Goal: Task Accomplishment & Management: Complete application form

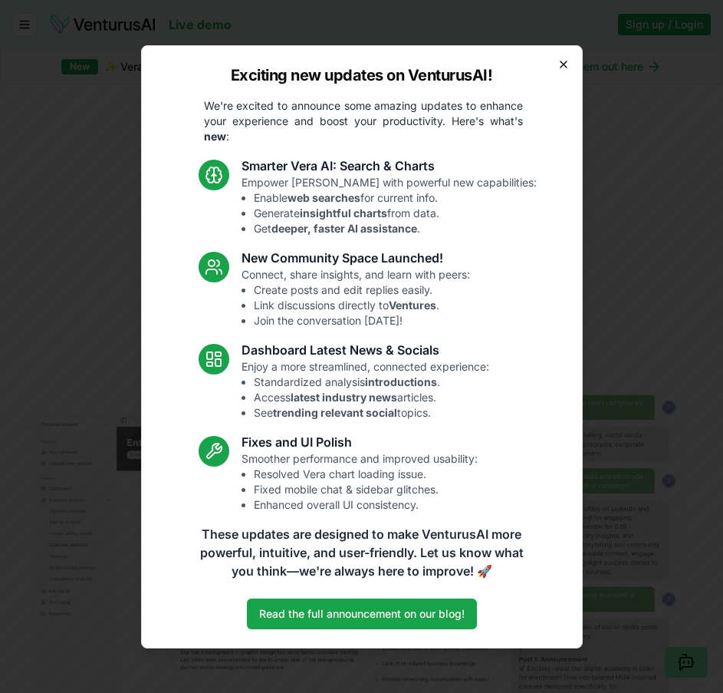
click at [567, 63] on icon "button" at bounding box center [564, 64] width 12 height 12
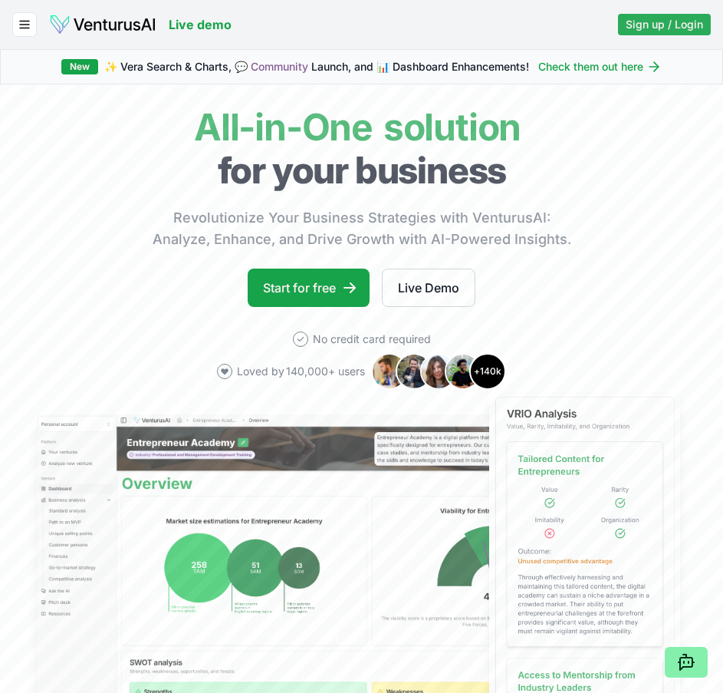
click at [657, 24] on span "Sign up / Login" at bounding box center [664, 24] width 77 height 15
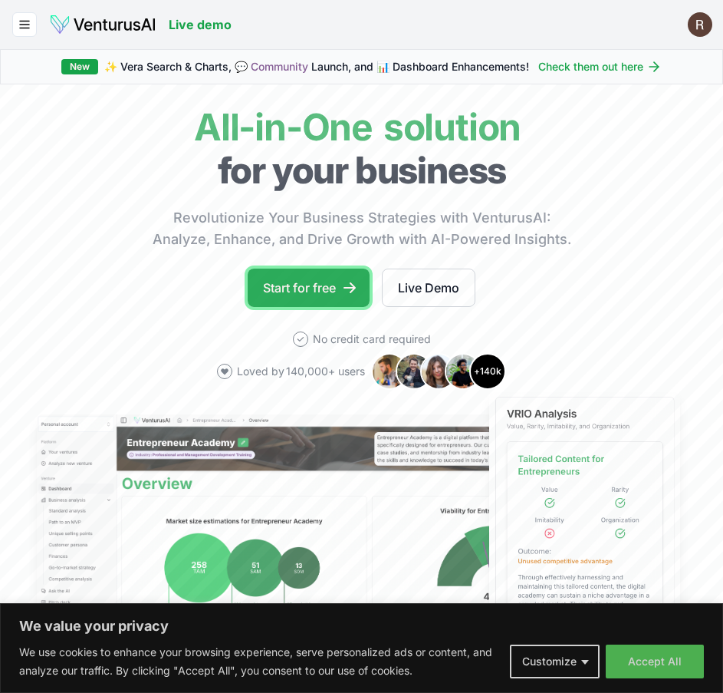
click at [311, 289] on link "Start for free" at bounding box center [309, 288] width 122 height 38
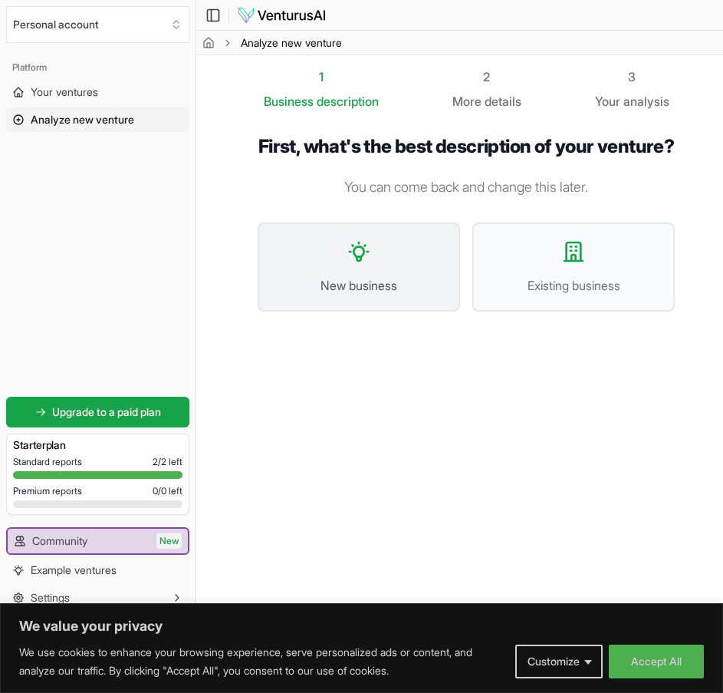
click at [365, 296] on button "New business" at bounding box center [359, 266] width 203 height 89
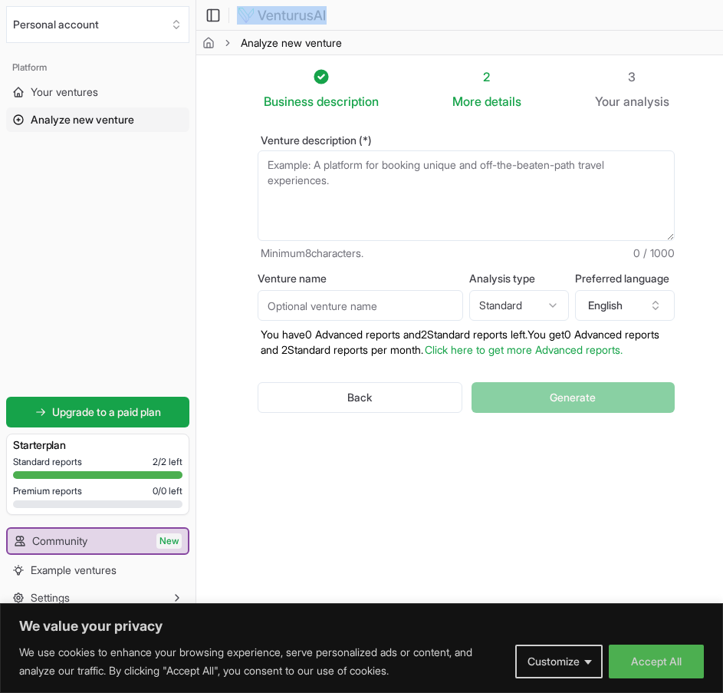
drag, startPoint x: 332, startPoint y: 13, endPoint x: 270, endPoint y: 10, distance: 62.2
click at [270, 10] on div "Toggle Sidebar Analyze new venture" at bounding box center [267, 15] width 143 height 18
click at [334, 538] on div "Business description 2 More details 3 Your analysis Venture description (*) Min…" at bounding box center [466, 342] width 466 height 549
